Goal: Transaction & Acquisition: Purchase product/service

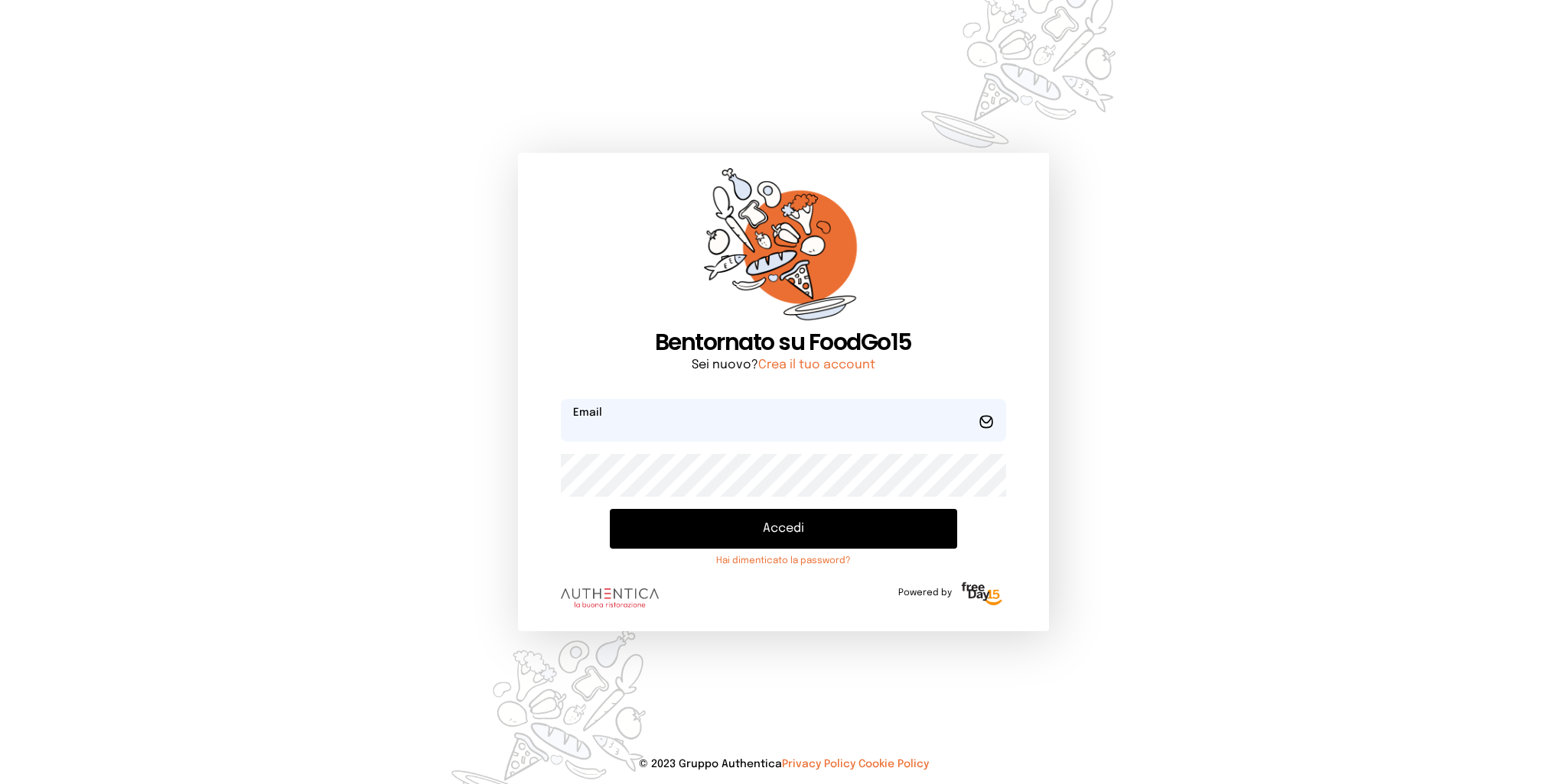
type input "**********"
click at [765, 533] on button "Accedi" at bounding box center [783, 529] width 347 height 39
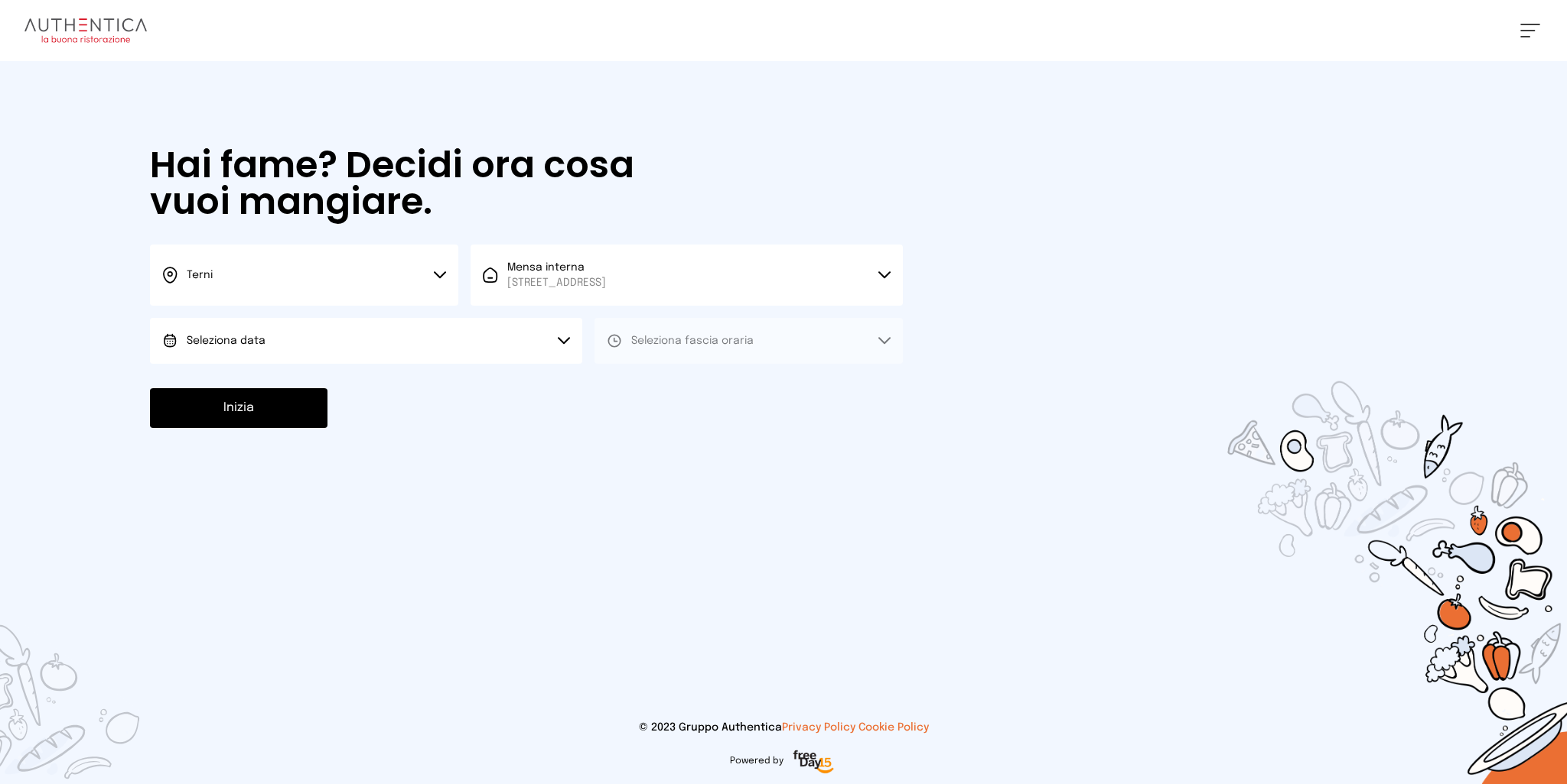
click at [335, 327] on button "Seleziona data" at bounding box center [366, 341] width 432 height 45
drag, startPoint x: 276, startPoint y: 387, endPoint x: 560, endPoint y: 376, distance: 284.2
click at [282, 387] on li "[DATE], [DATE]" at bounding box center [366, 384] width 432 height 39
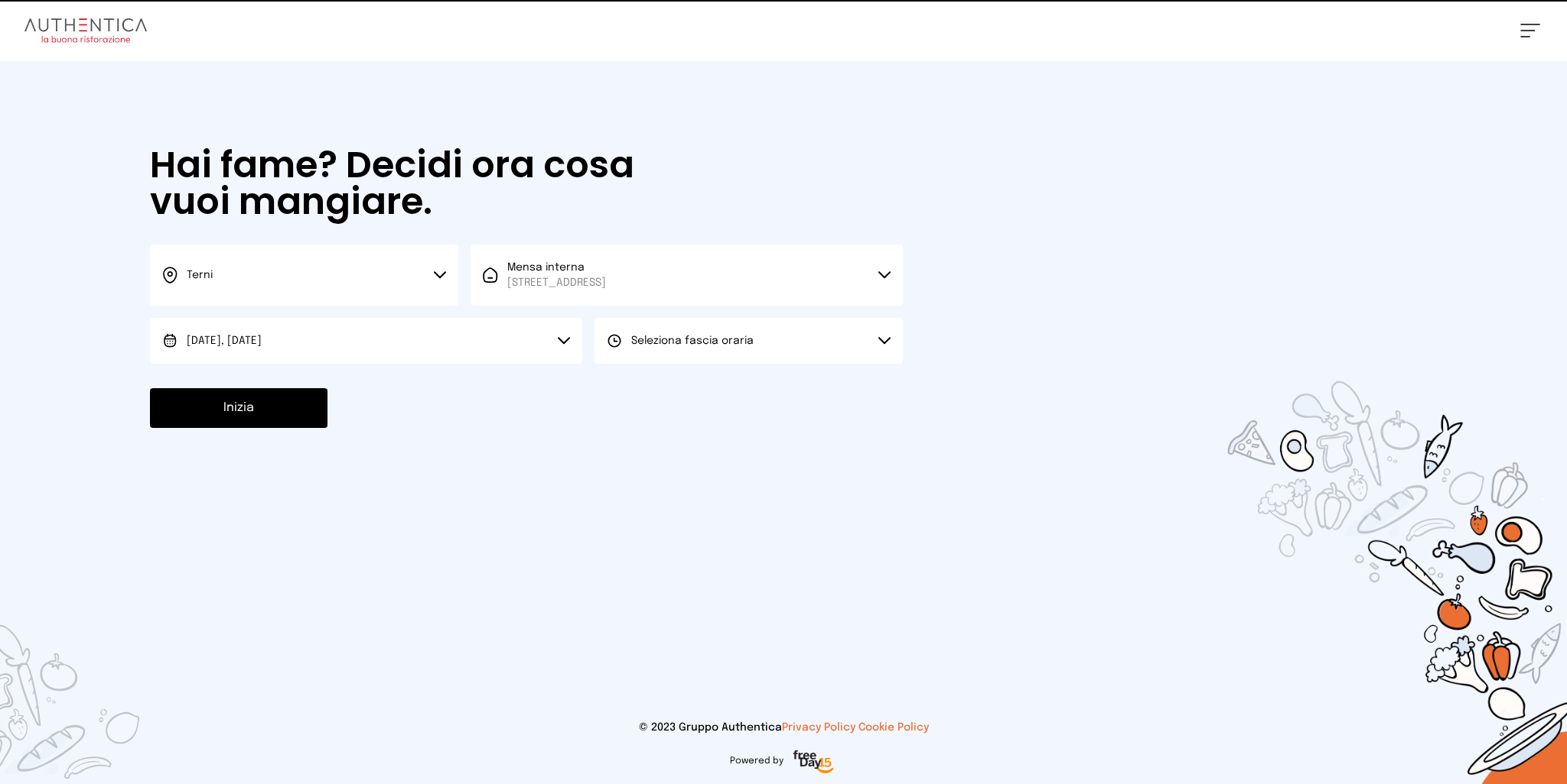
click at [739, 344] on span "Seleziona fascia oraria" at bounding box center [693, 341] width 123 height 11
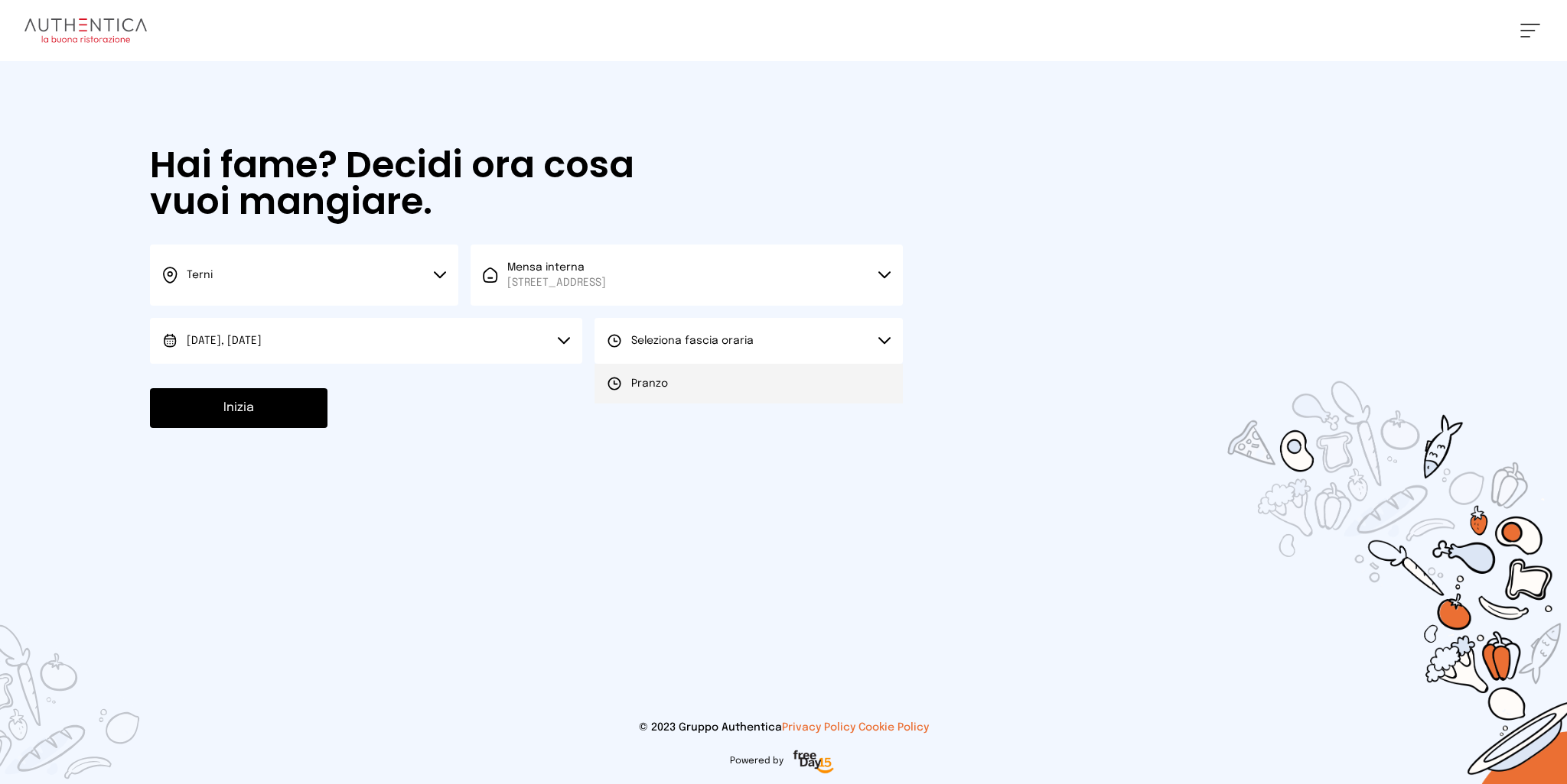
click at [686, 381] on li "Pranzo" at bounding box center [749, 384] width 308 height 39
click at [296, 420] on button "Inizia" at bounding box center [239, 408] width 178 height 39
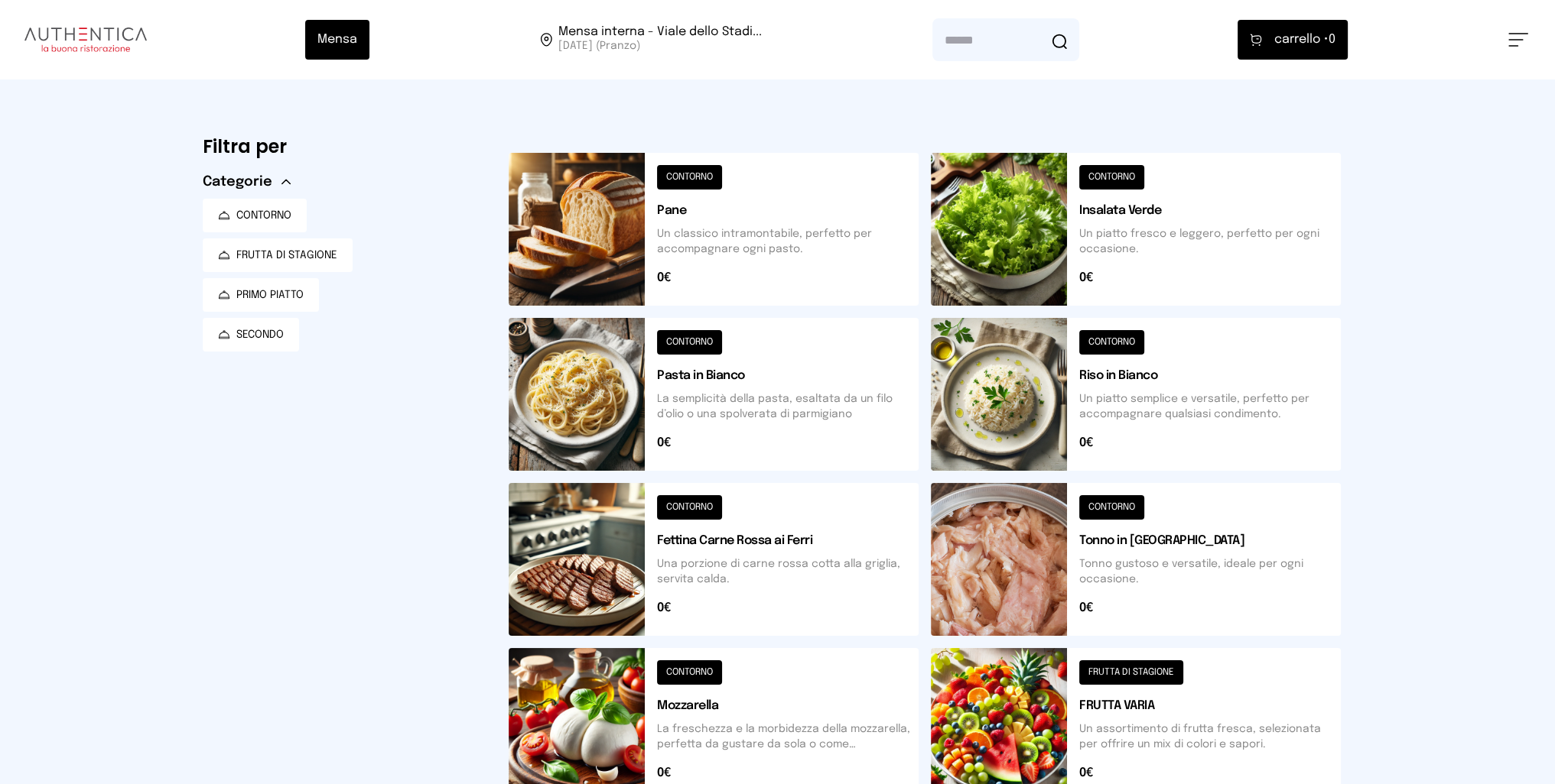
scroll to position [451, 0]
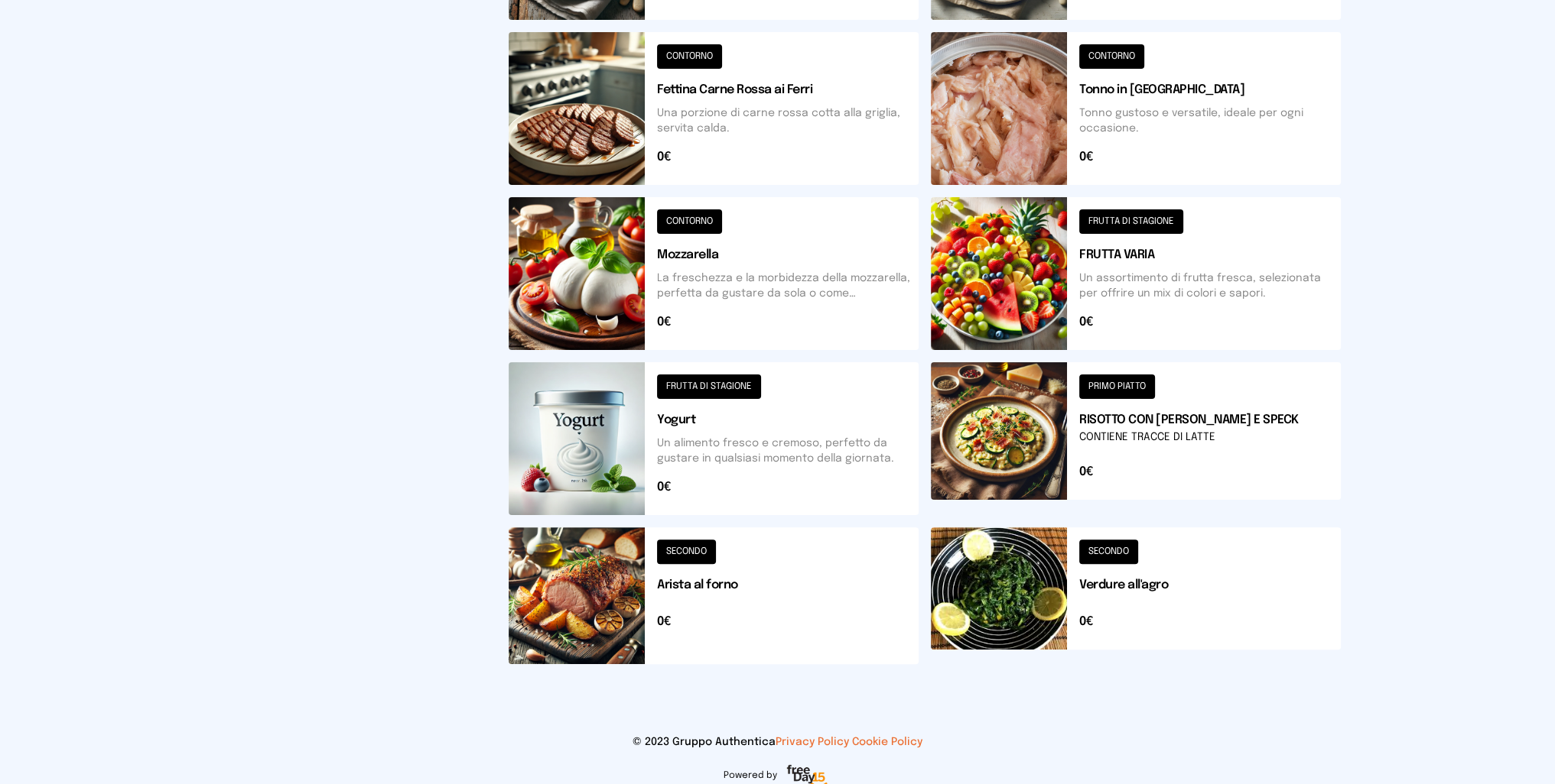
click at [959, 431] on button at bounding box center [1135, 438] width 410 height 153
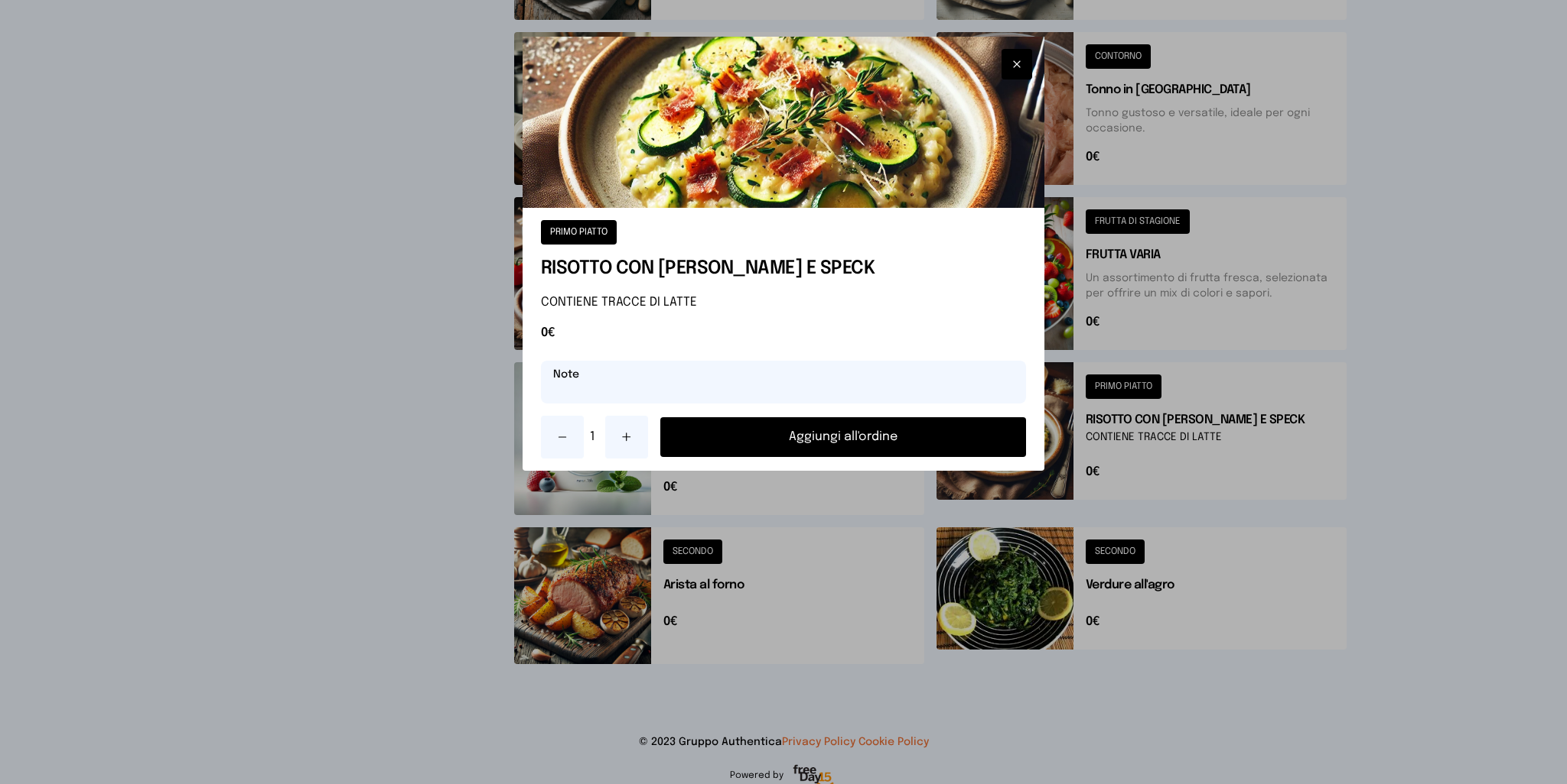
click at [778, 383] on input "text" at bounding box center [784, 381] width 486 height 42
type input "*"
type input "**********"
click at [828, 438] on button "Aggiungi all'ordine" at bounding box center [843, 437] width 367 height 39
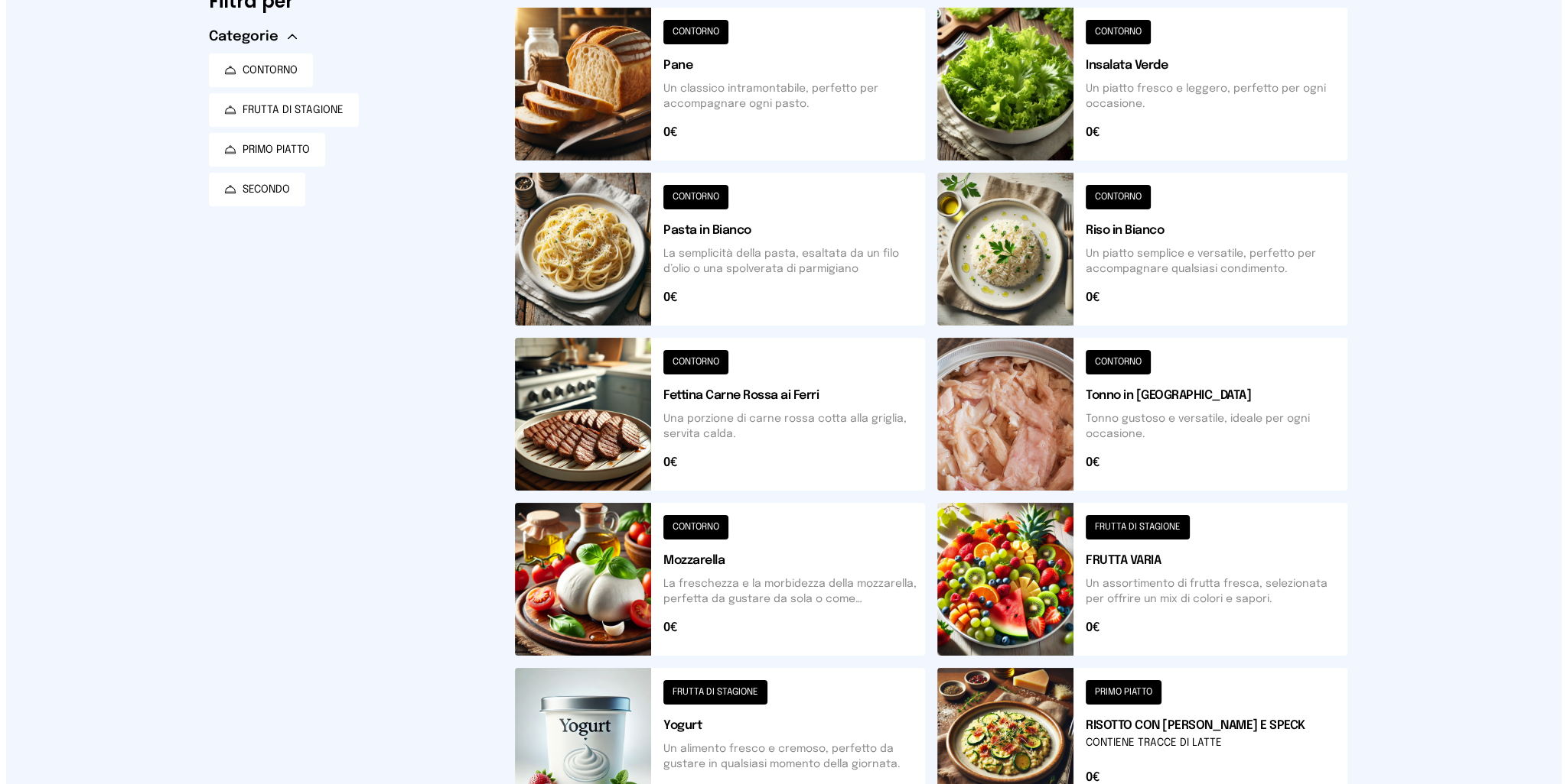
scroll to position [0, 0]
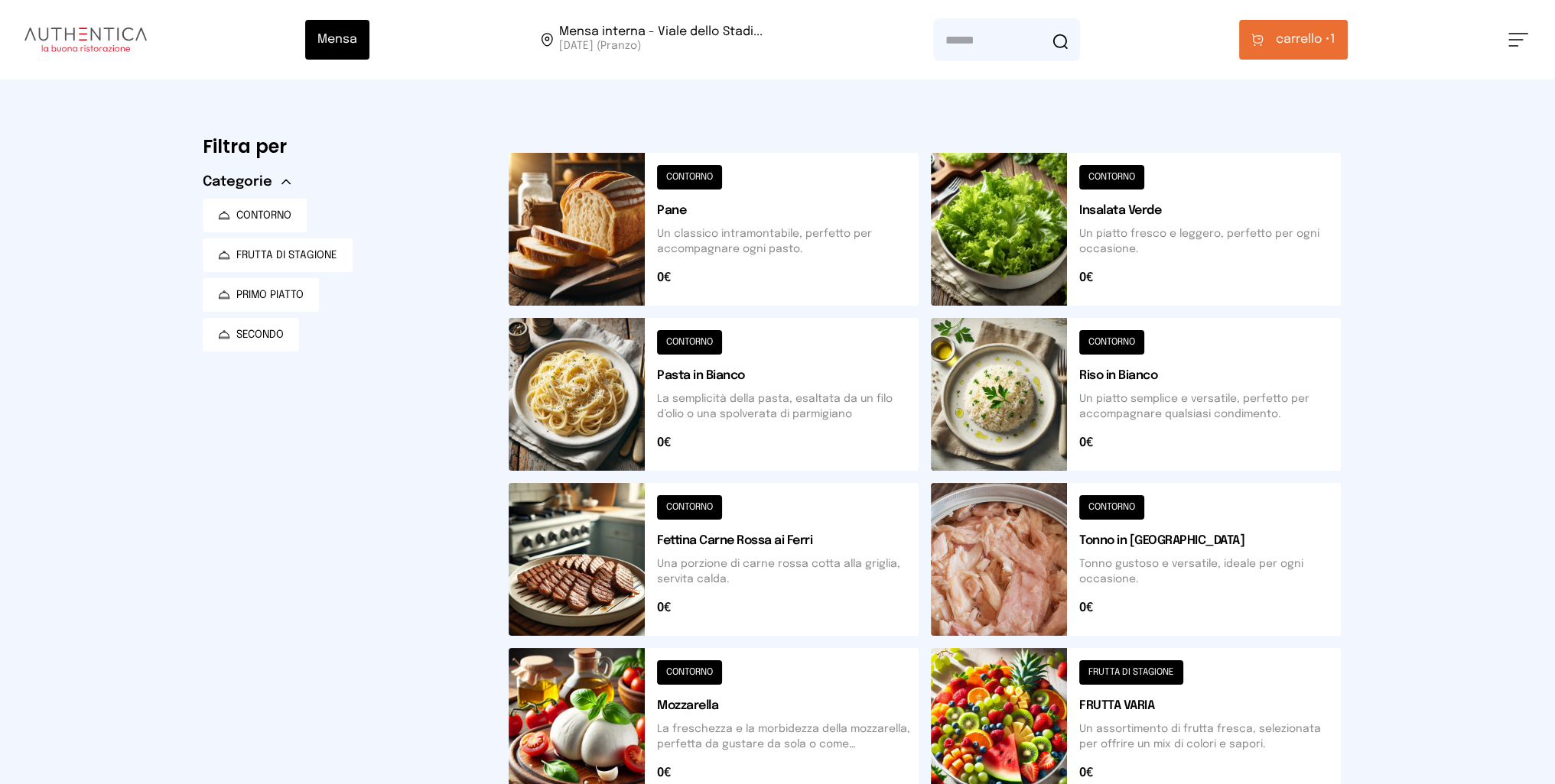
click at [1289, 42] on span "carrello •" at bounding box center [1302, 39] width 54 height 19
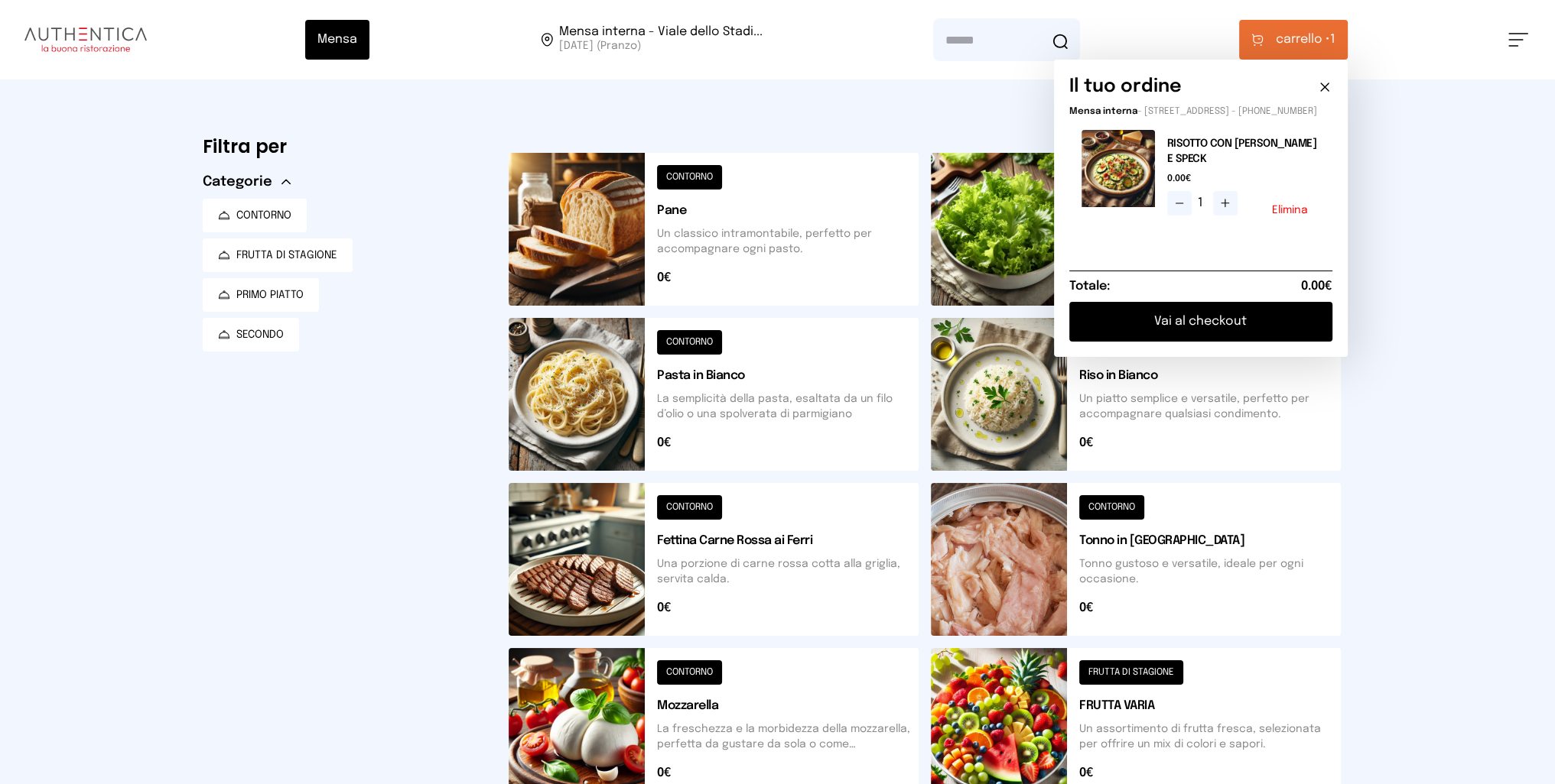
click at [1189, 324] on button "Vai al checkout" at bounding box center [1200, 322] width 263 height 39
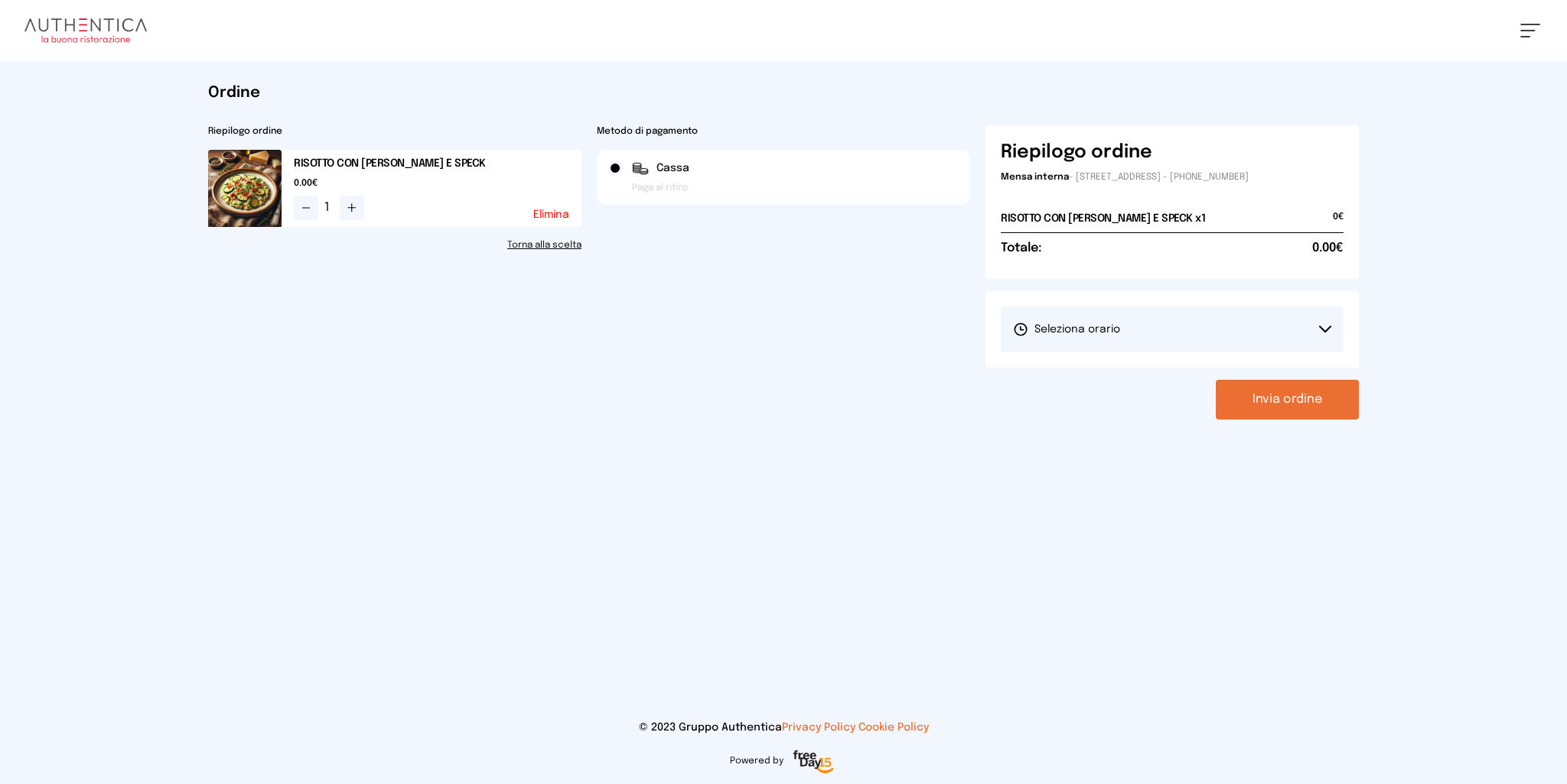
click at [1136, 313] on button "Seleziona orario" at bounding box center [1172, 329] width 343 height 45
click at [1045, 370] on span "1° Turno (13:00 - 15:00)" at bounding box center [1070, 371] width 116 height 15
click at [1263, 408] on button "Invia ordine" at bounding box center [1286, 400] width 143 height 39
